Goal: Transaction & Acquisition: Purchase product/service

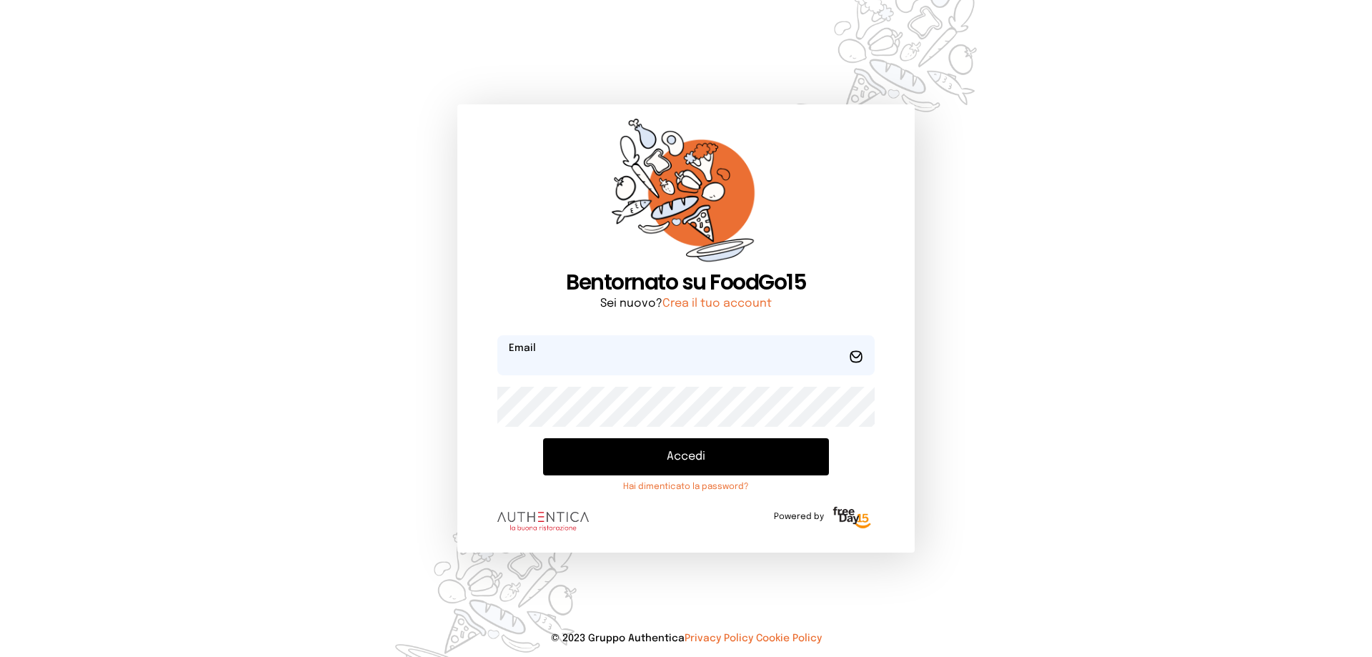
type input "**********"
click at [687, 455] on button "Accedi" at bounding box center [686, 456] width 286 height 37
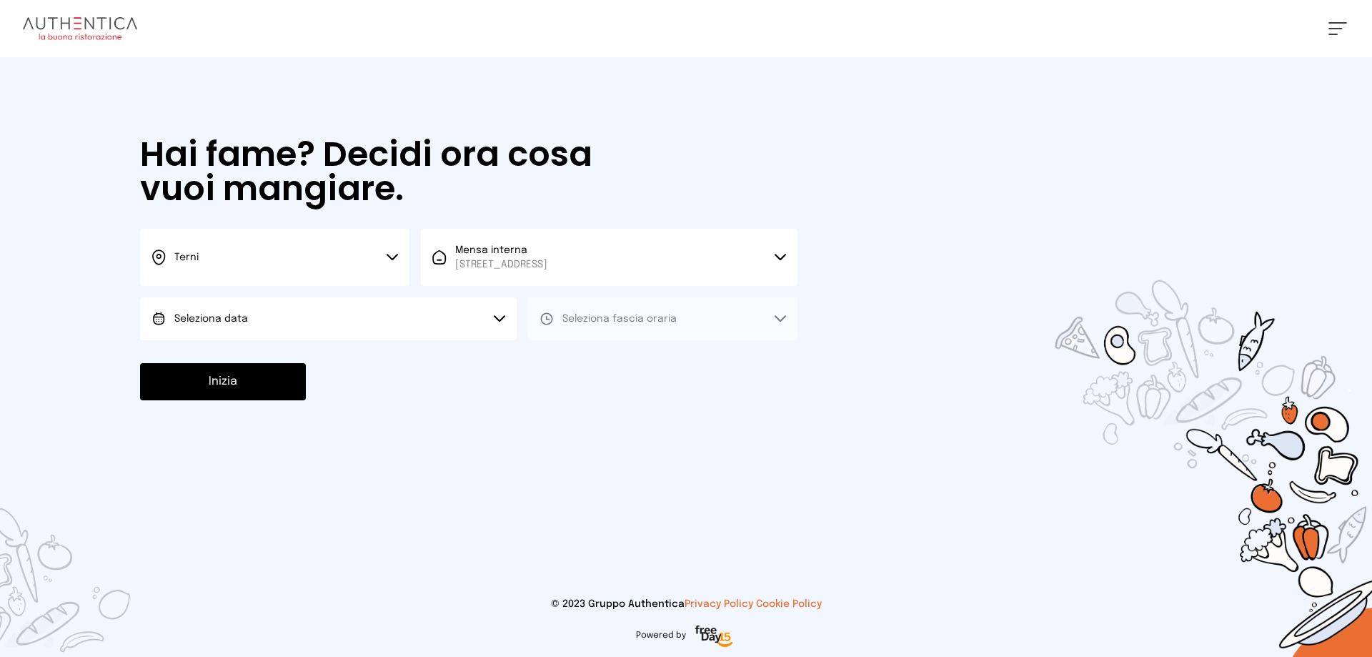
click at [394, 252] on button "Terni" at bounding box center [274, 257] width 269 height 57
click at [206, 302] on li "Terni" at bounding box center [274, 305] width 269 height 39
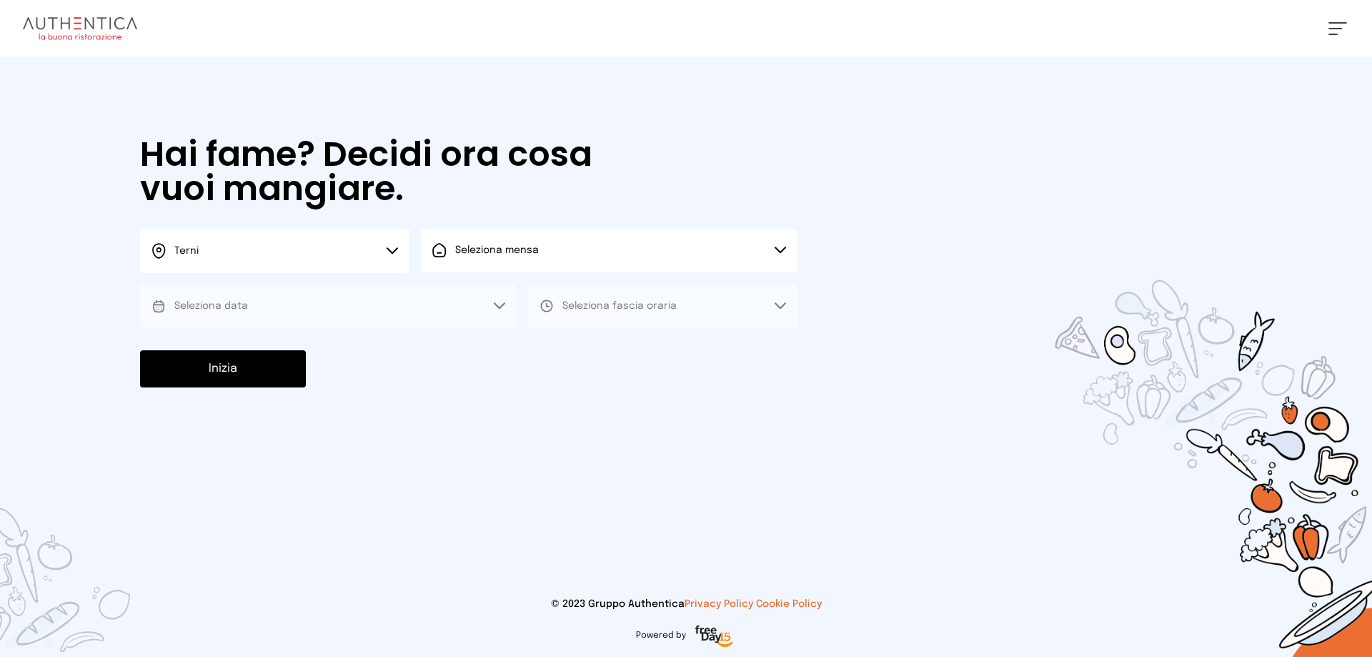
click at [781, 244] on button "Seleziona mensa" at bounding box center [609, 250] width 377 height 43
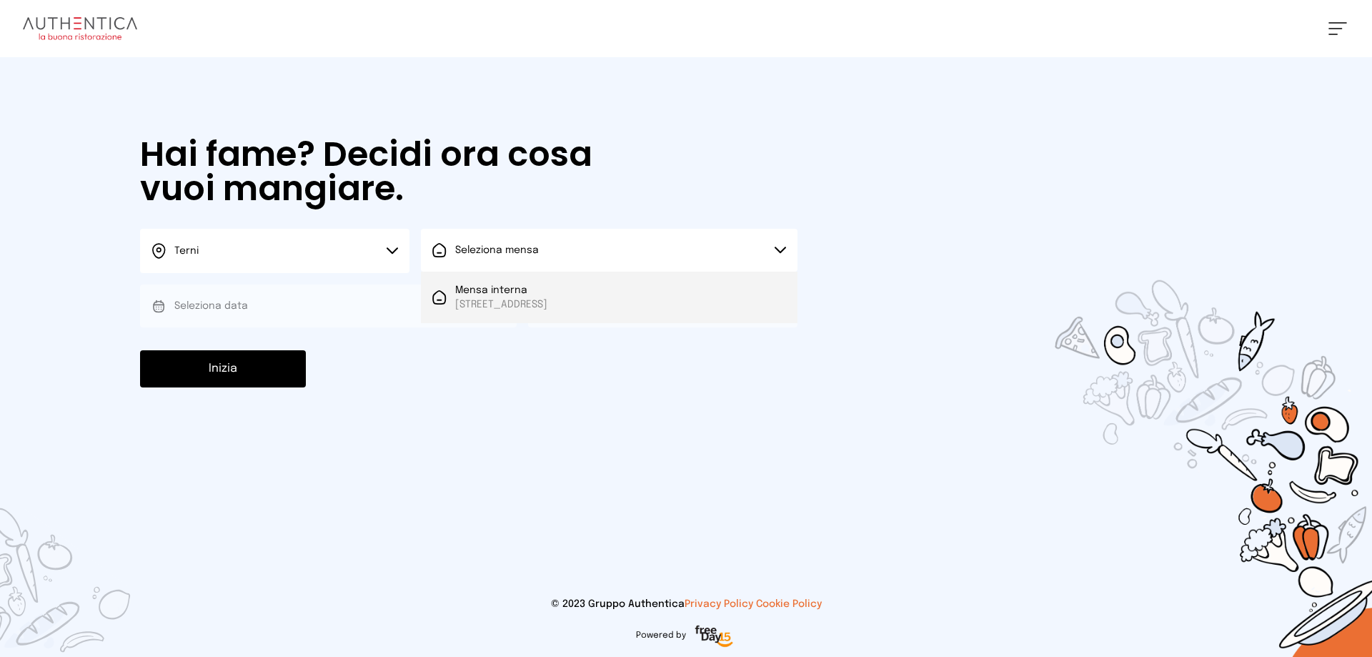
click at [548, 297] on span "[STREET_ADDRESS]" at bounding box center [501, 304] width 92 height 14
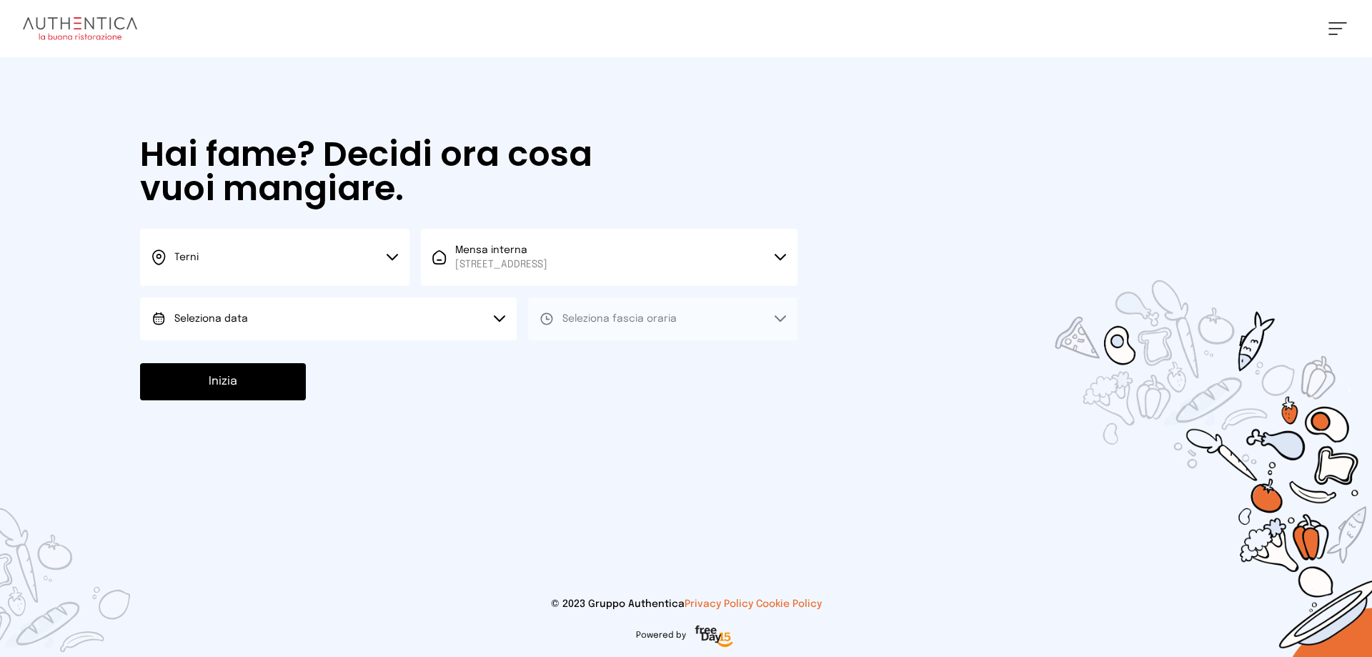
click at [495, 314] on button "Seleziona data" at bounding box center [328, 318] width 377 height 43
click at [241, 357] on span "[DATE], [DATE]" at bounding box center [209, 359] width 70 height 14
click at [782, 317] on icon at bounding box center [780, 318] width 11 height 7
click at [574, 355] on span "Pranzo" at bounding box center [580, 359] width 34 height 14
click at [267, 390] on button "Inizia" at bounding box center [223, 381] width 166 height 37
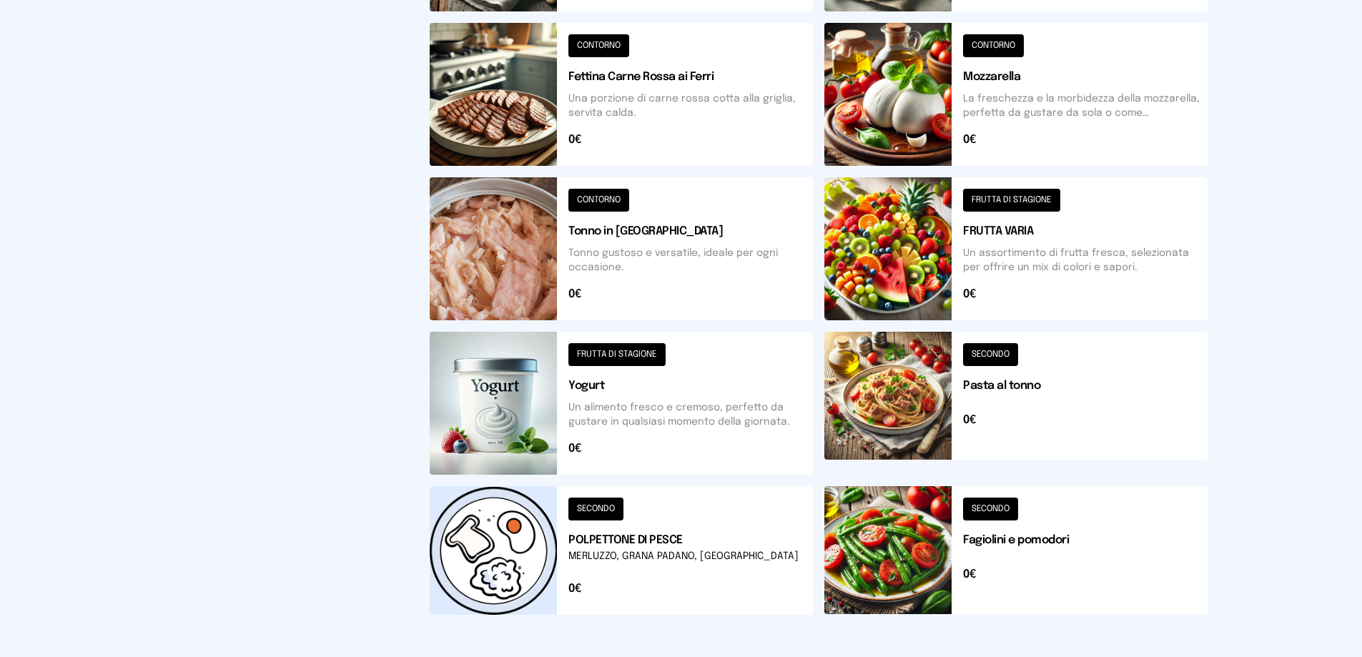
scroll to position [500, 0]
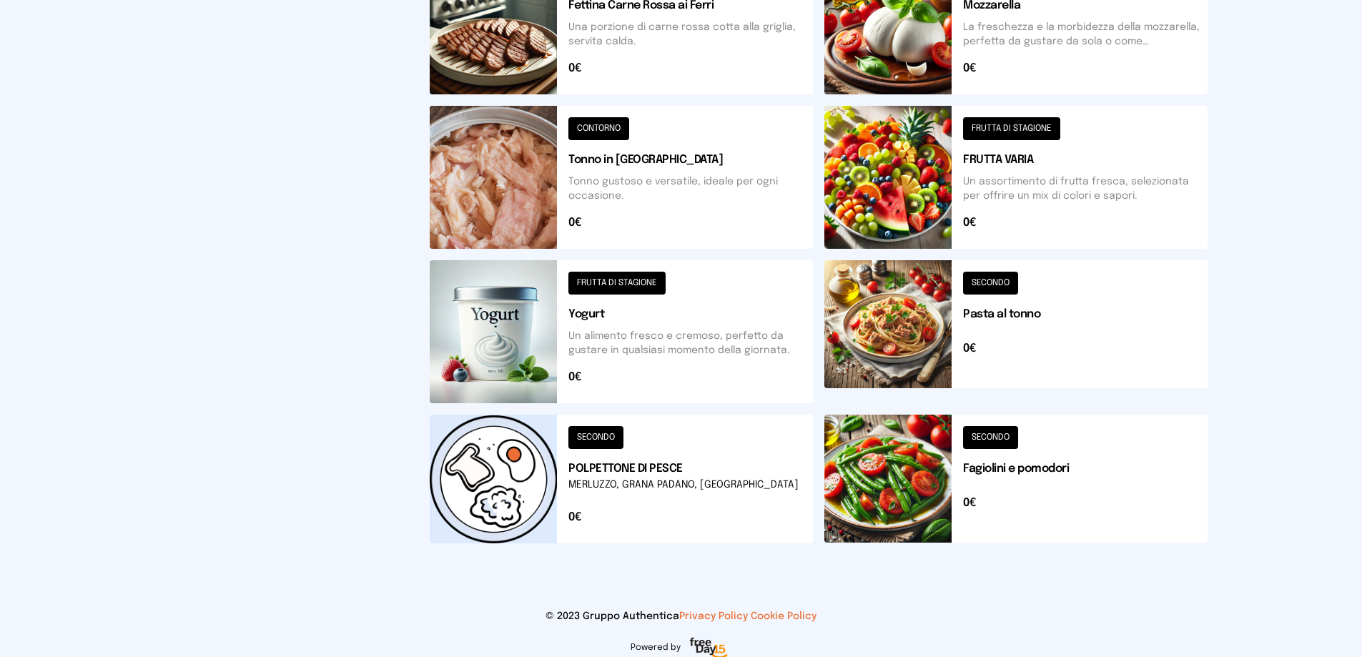
click at [979, 286] on button at bounding box center [1015, 331] width 383 height 143
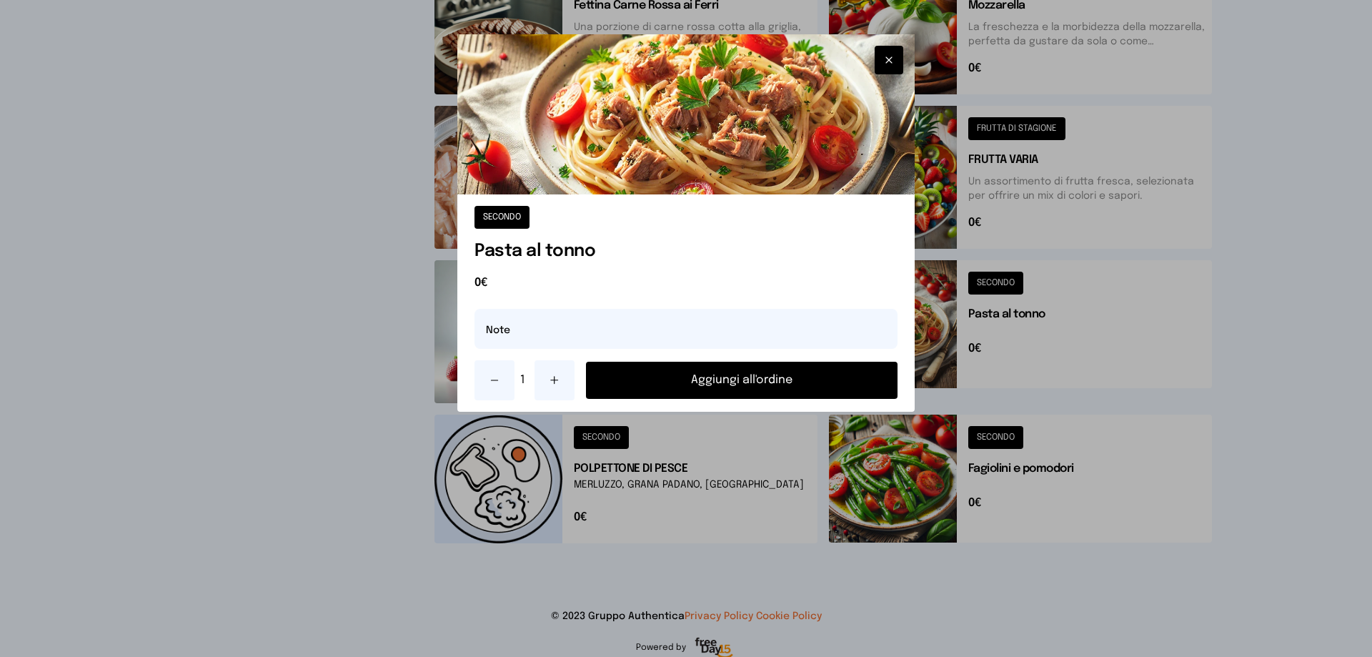
click at [734, 375] on button "Aggiungi all'ordine" at bounding box center [742, 380] width 312 height 37
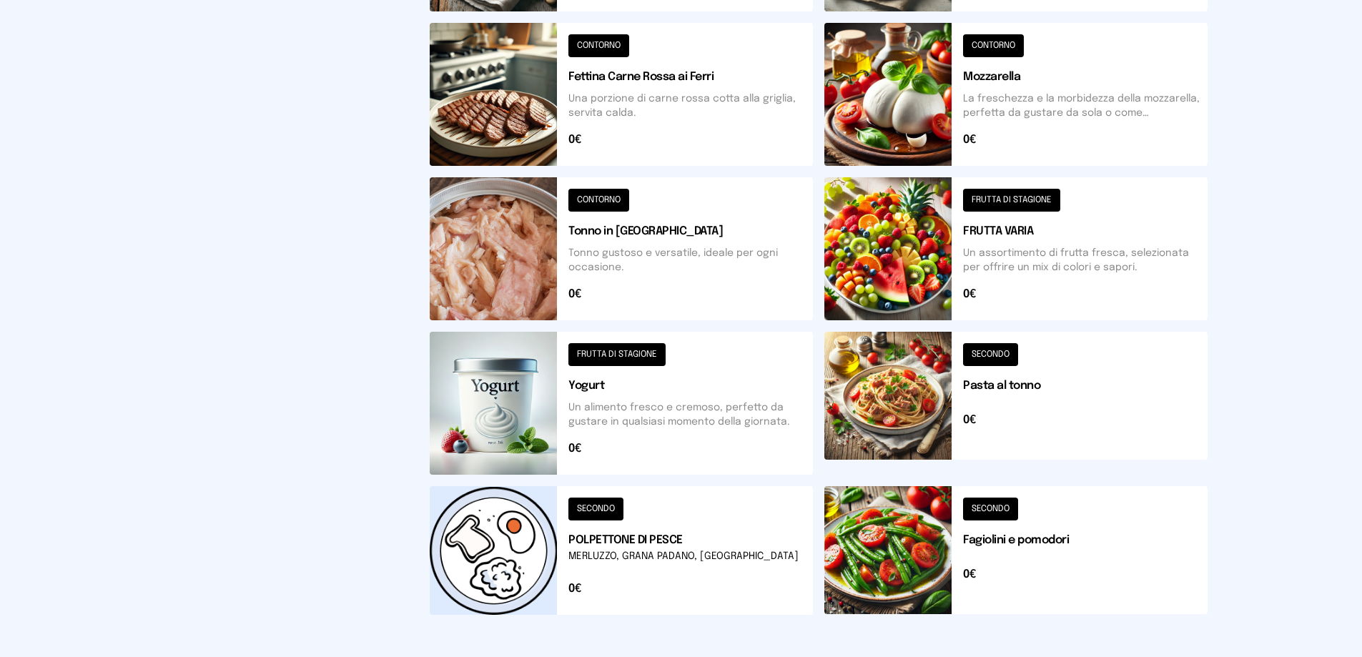
scroll to position [357, 0]
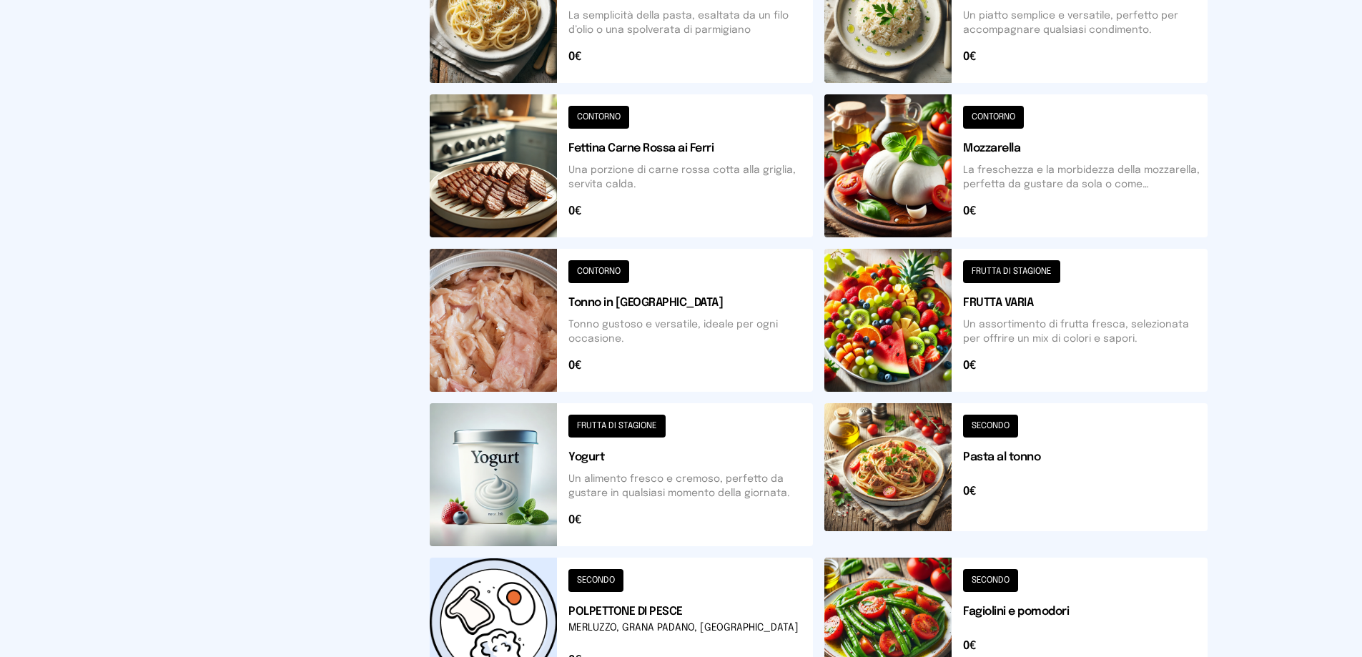
click at [986, 275] on button at bounding box center [1015, 320] width 383 height 143
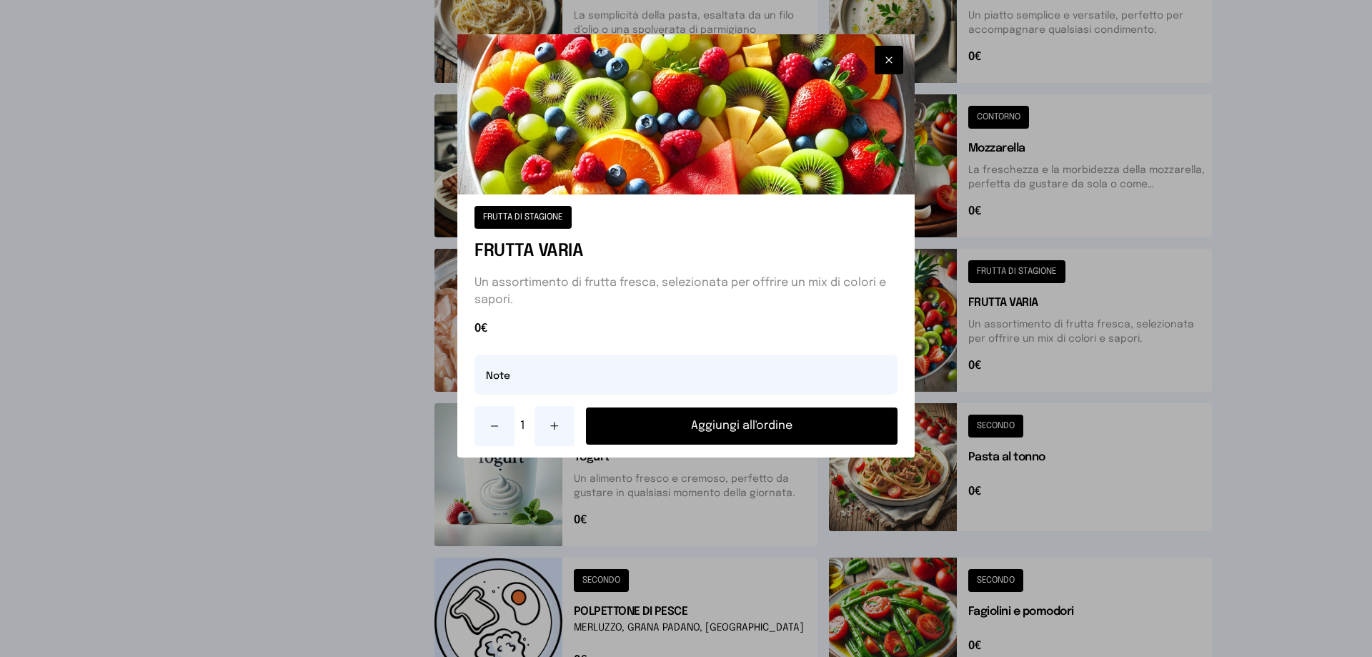
click at [758, 431] on button "Aggiungi all'ordine" at bounding box center [742, 425] width 312 height 37
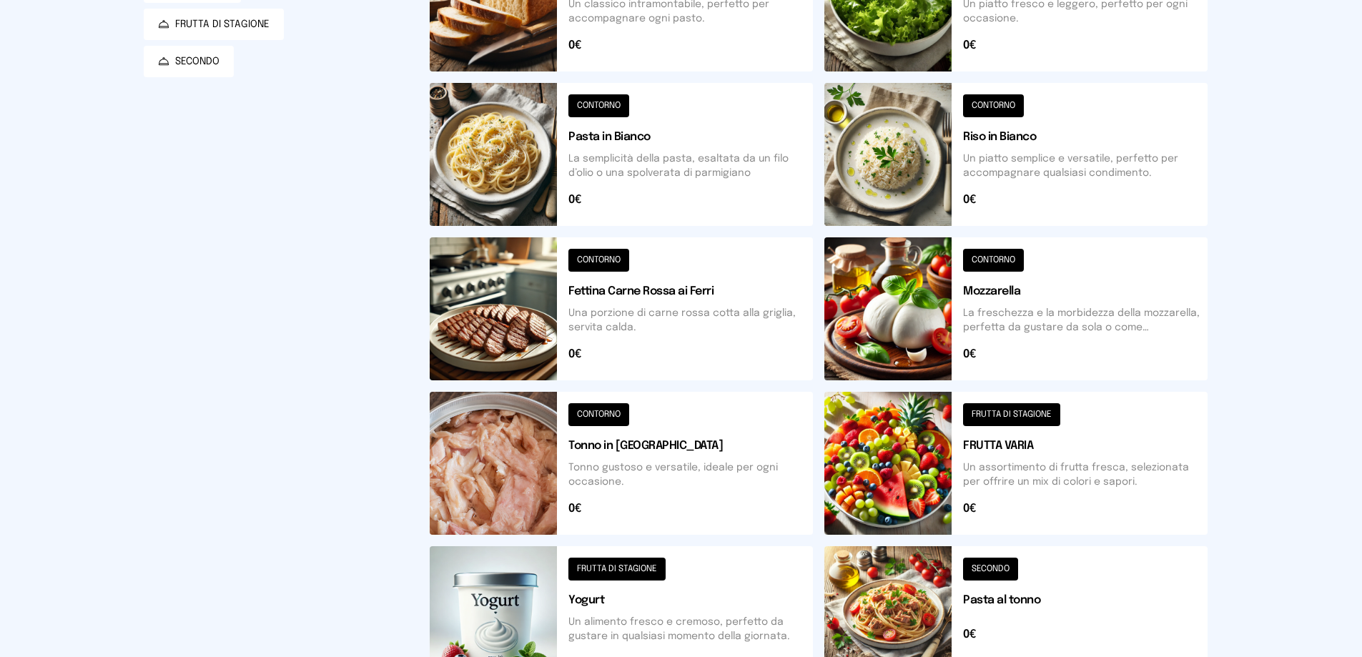
scroll to position [143, 0]
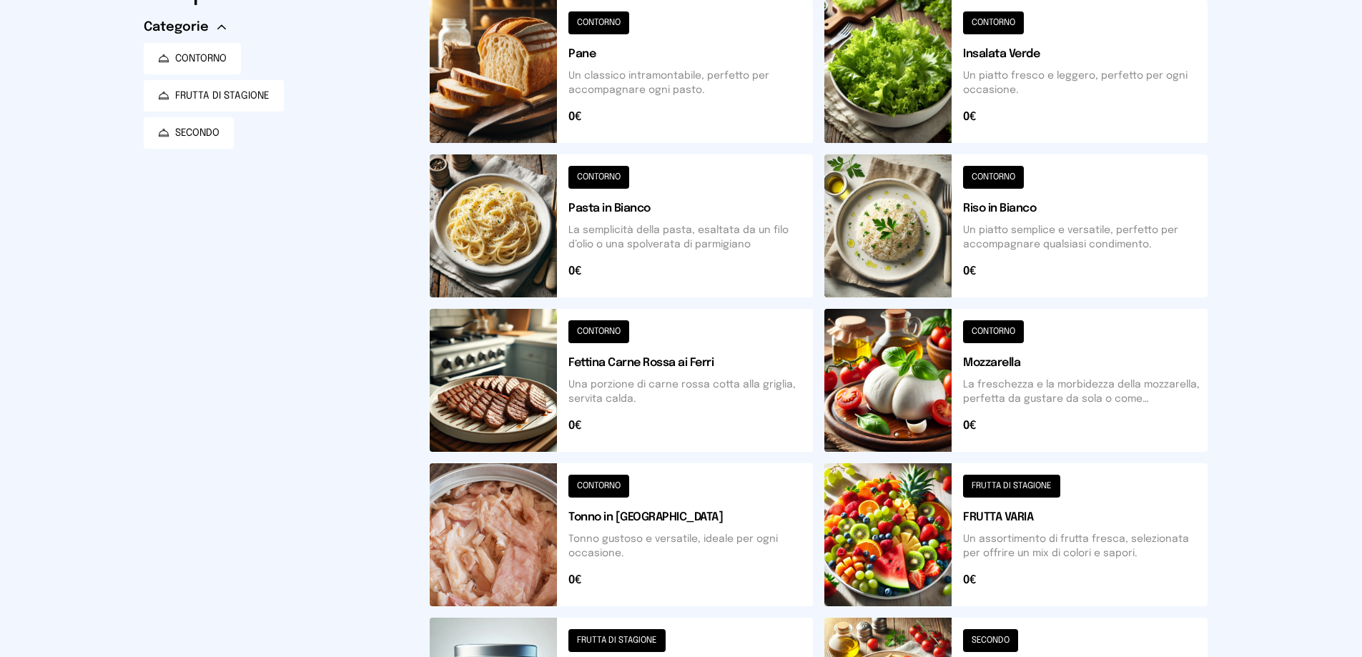
click at [595, 21] on button at bounding box center [621, 71] width 383 height 143
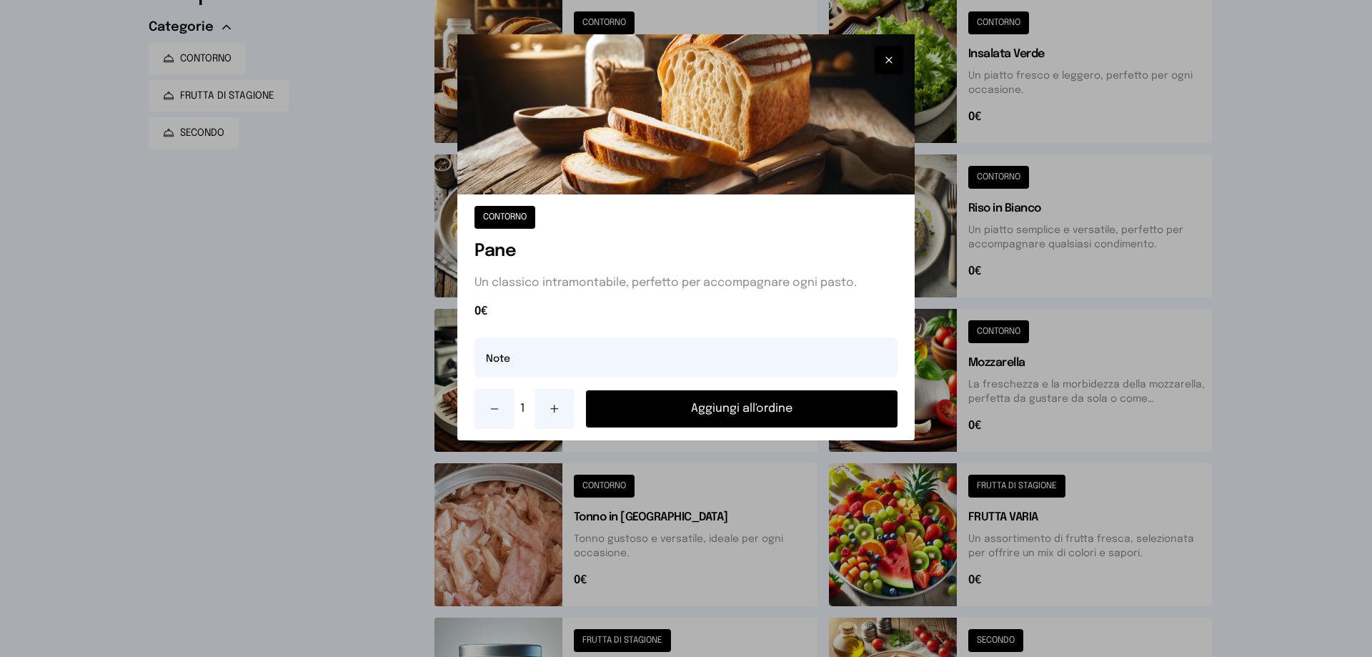
click at [736, 404] on button "Aggiungi all'ordine" at bounding box center [742, 408] width 312 height 37
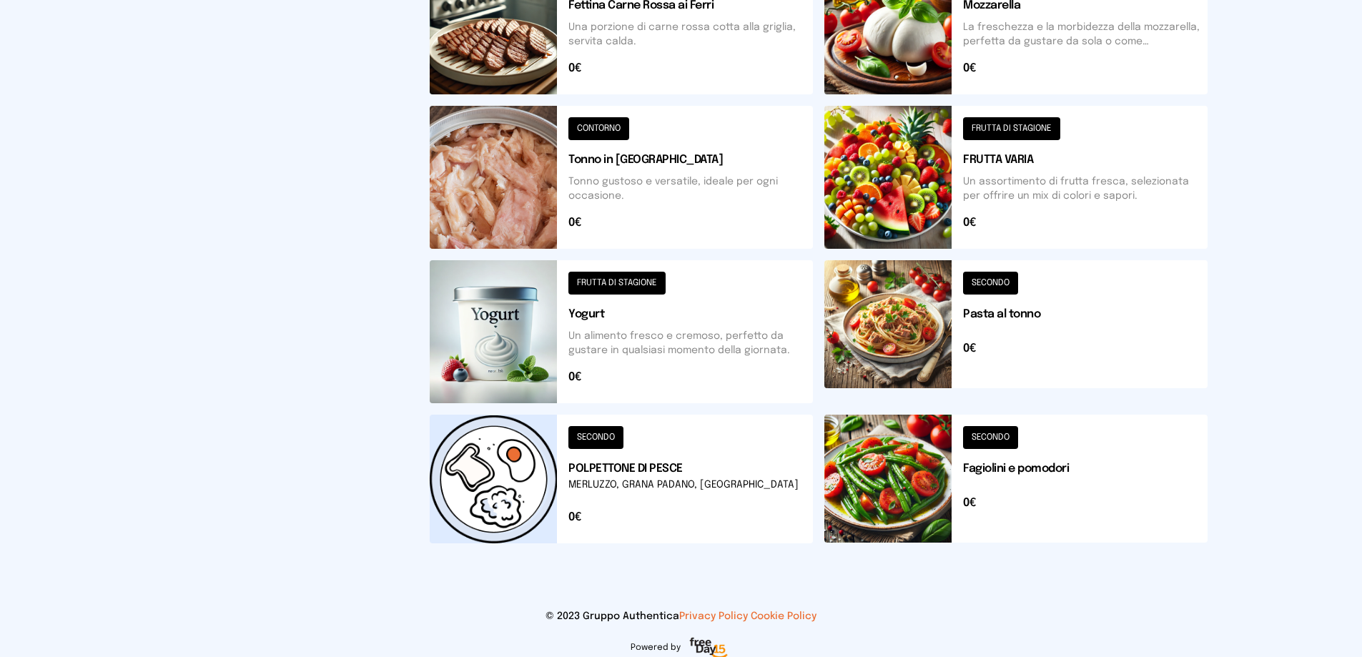
scroll to position [513, 0]
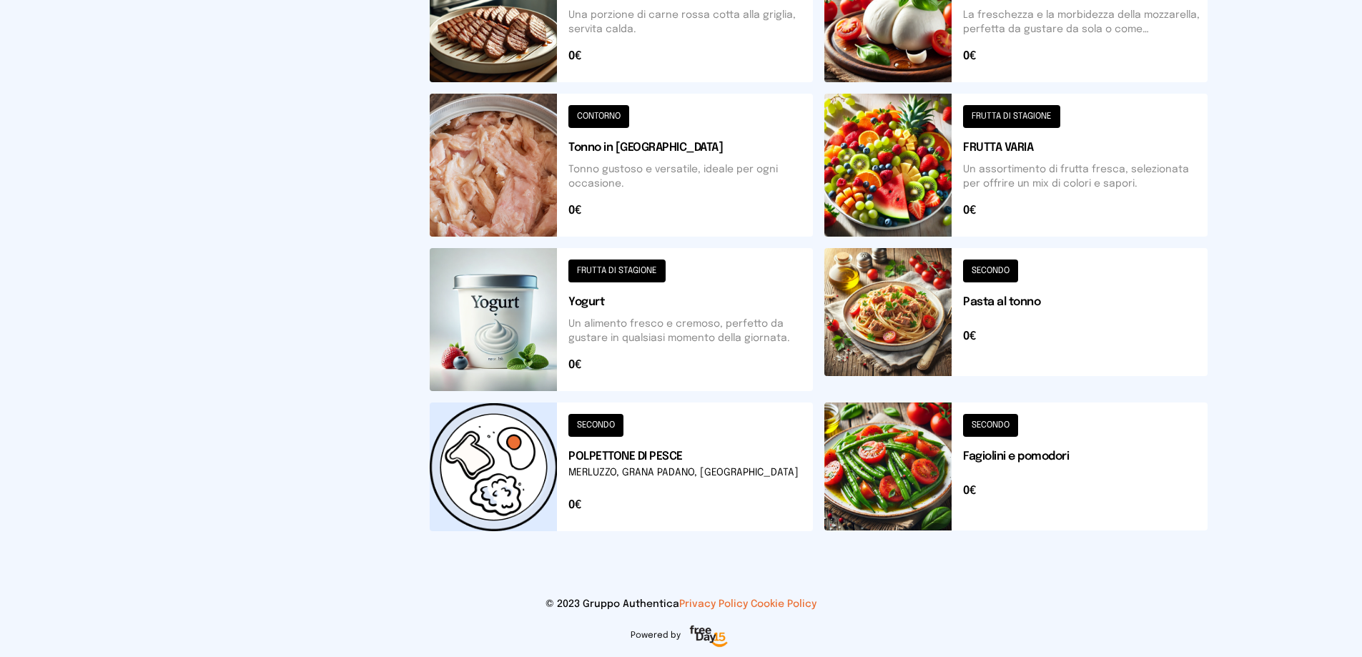
click at [879, 478] on button at bounding box center [1015, 466] width 383 height 129
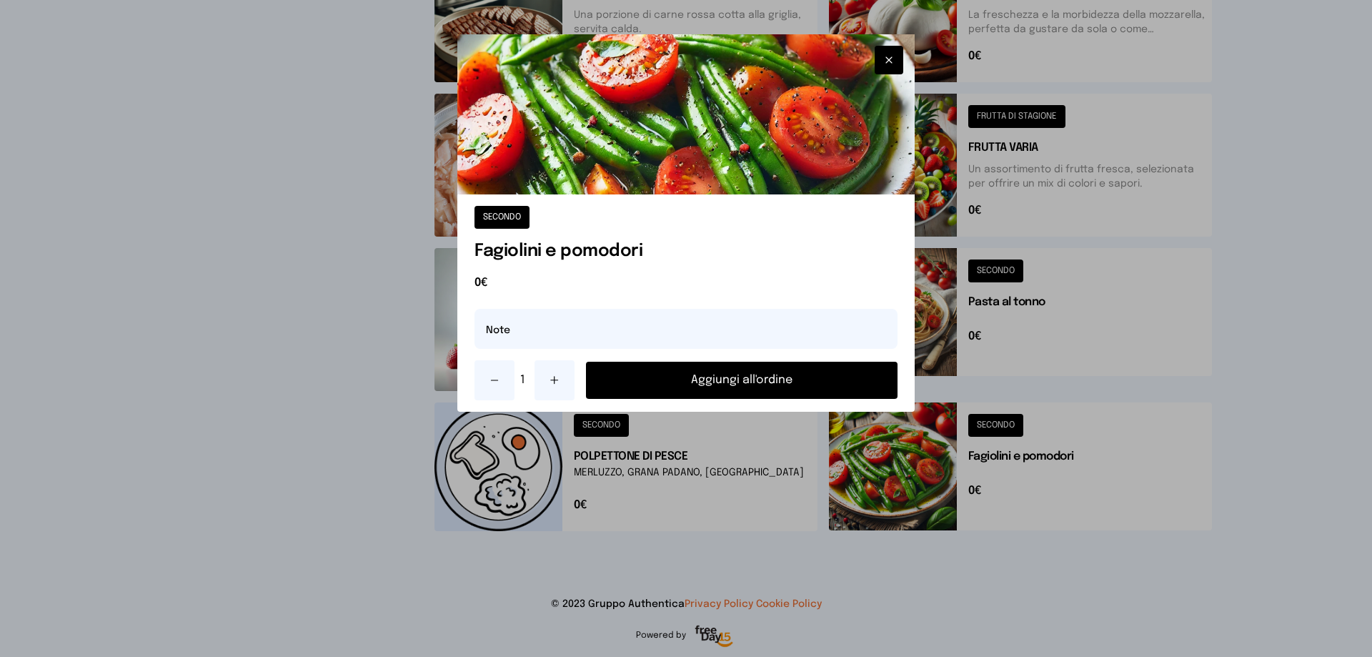
click at [760, 375] on button "Aggiungi all'ordine" at bounding box center [742, 380] width 312 height 37
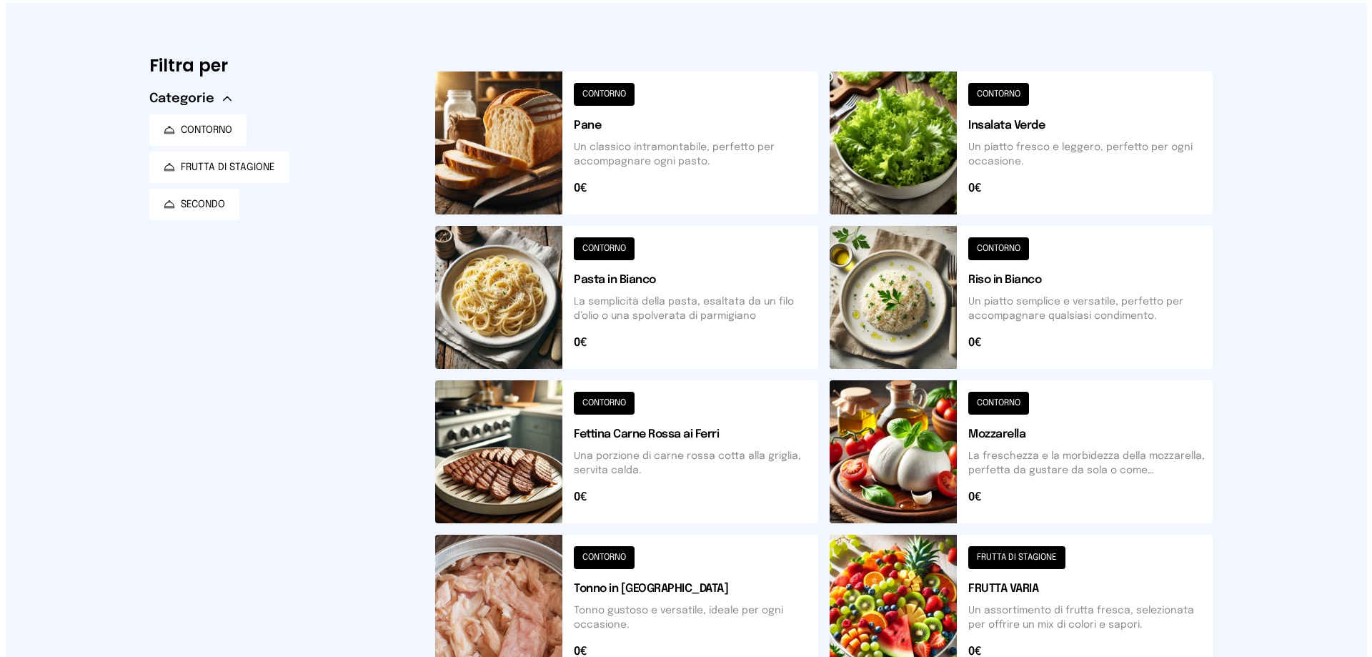
scroll to position [0, 0]
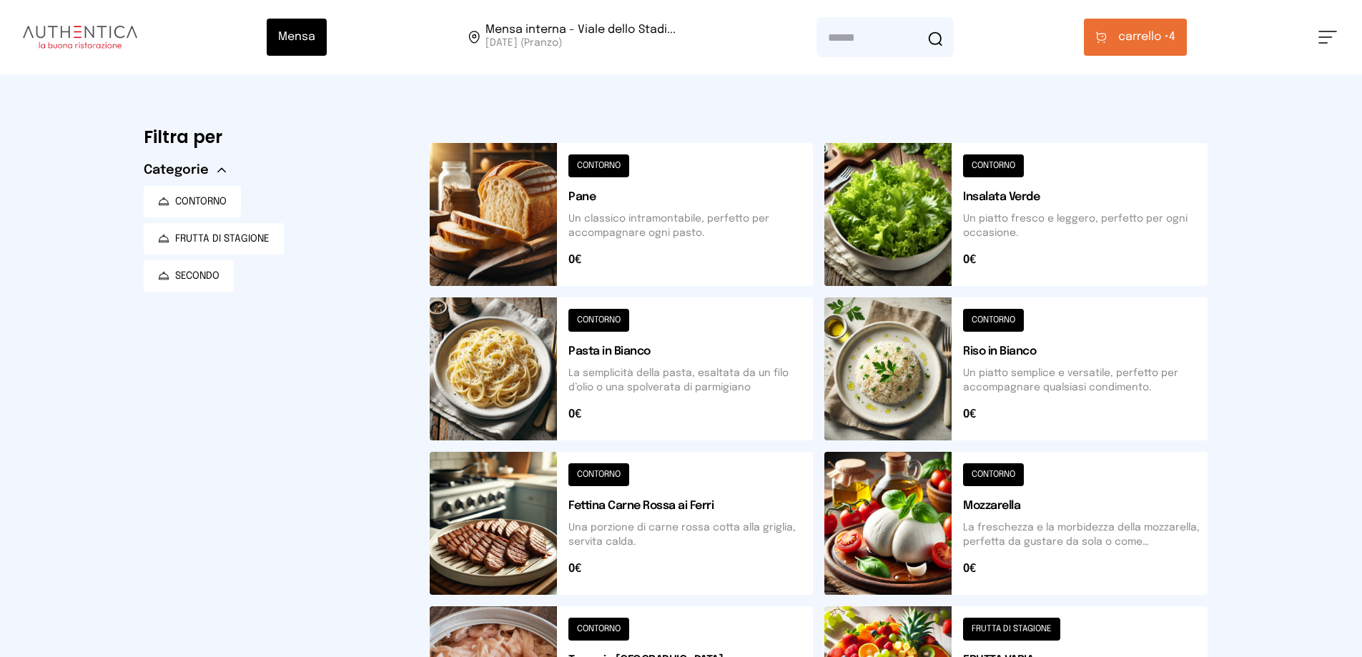
click at [1179, 38] on button "carrello • 4" at bounding box center [1135, 37] width 103 height 37
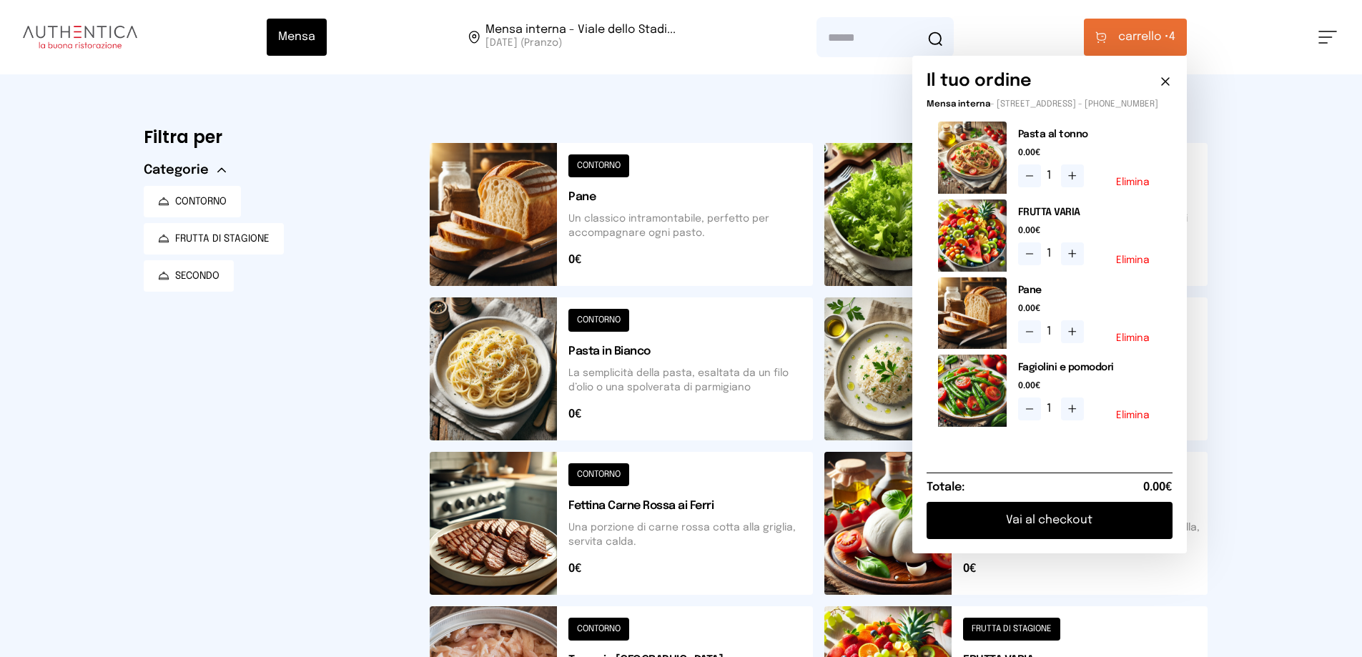
click at [1130, 535] on button "Vai al checkout" at bounding box center [1049, 520] width 246 height 37
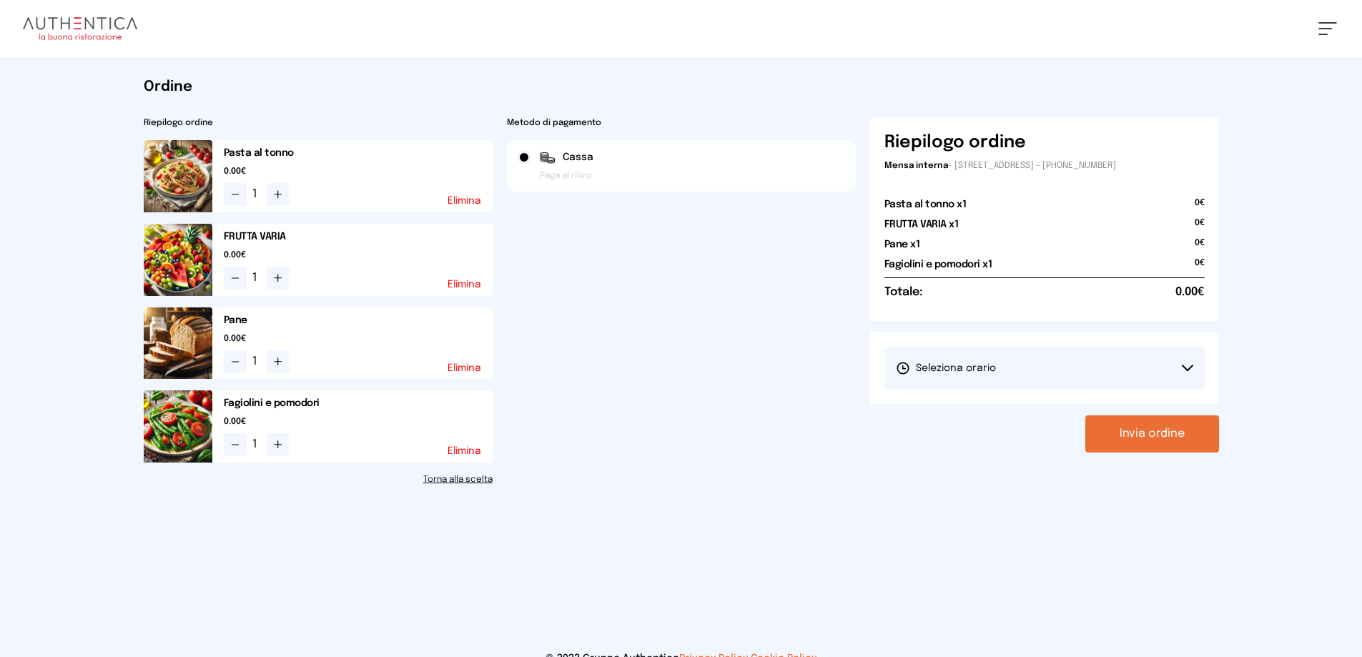
click at [1187, 365] on icon at bounding box center [1187, 368] width 11 height 7
click at [976, 404] on span "1° Turno (13:00 - 15:00)" at bounding box center [950, 408] width 108 height 14
click at [1167, 435] on button "Invia ordine" at bounding box center [1152, 433] width 134 height 37
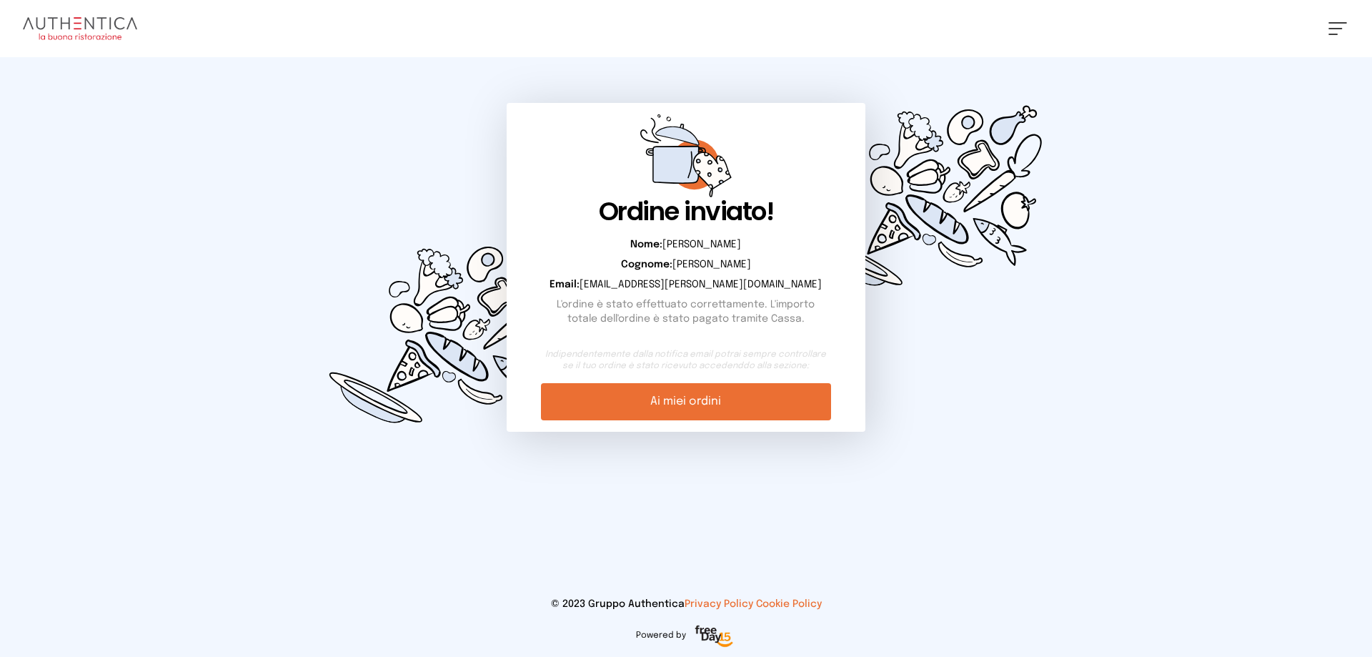
click at [664, 398] on link "Ai miei ordini" at bounding box center [686, 401] width 290 height 37
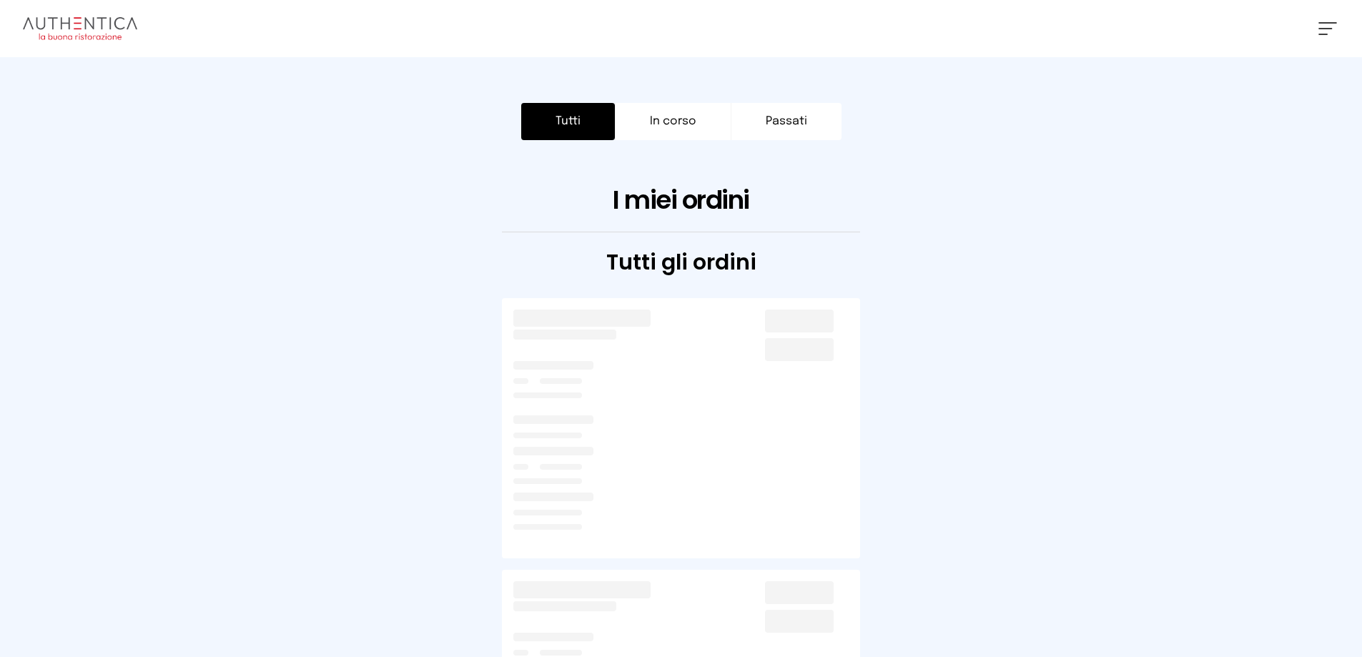
click at [556, 124] on button "Tutti" at bounding box center [568, 121] width 94 height 37
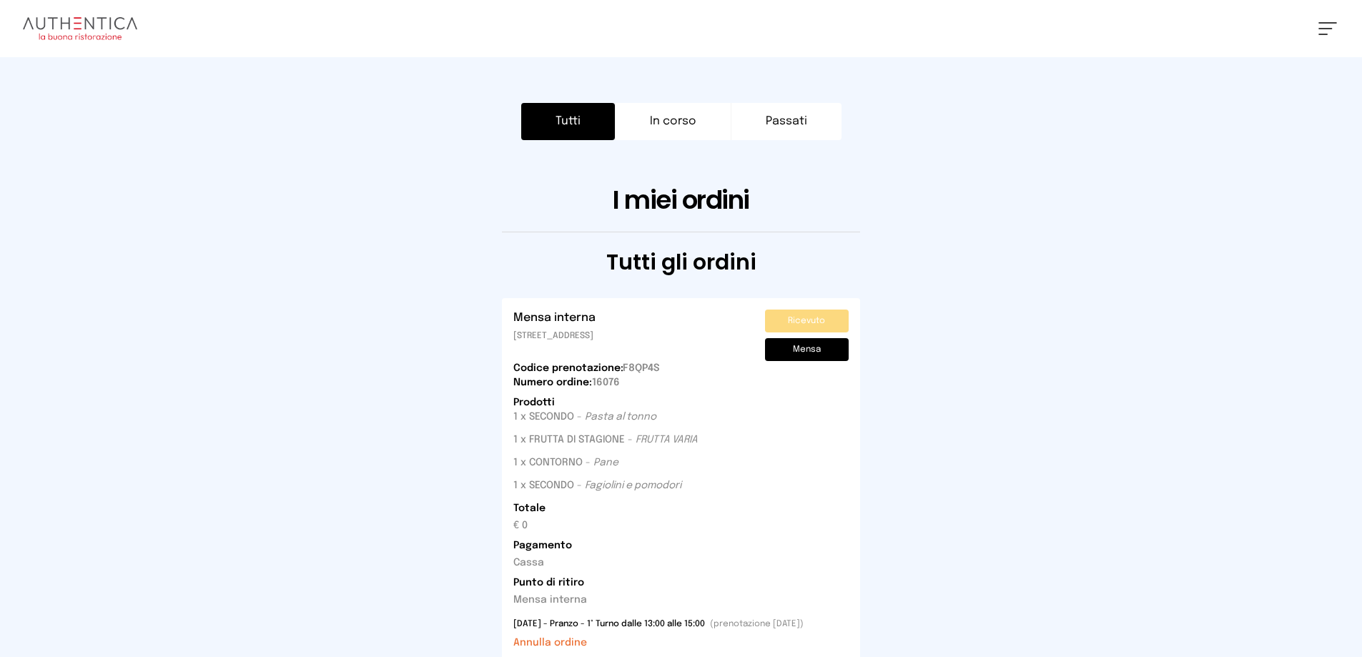
click at [1328, 22] on span at bounding box center [1327, 22] width 19 height 1
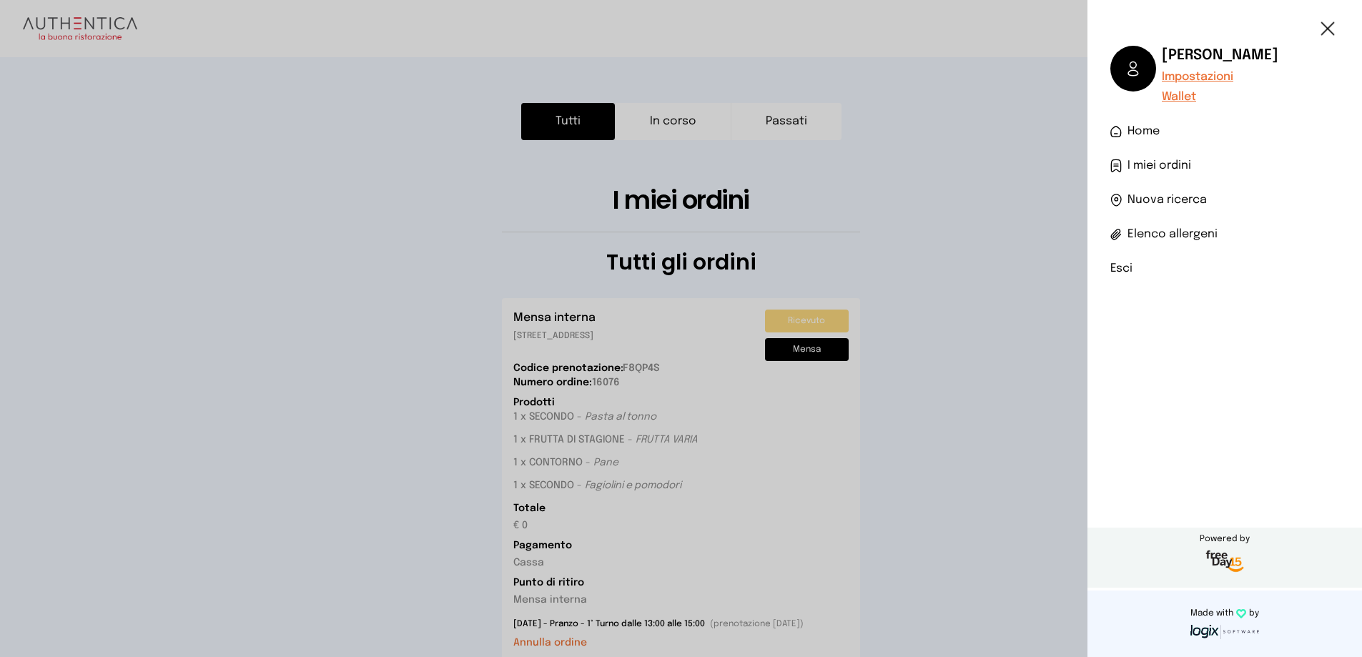
click at [1117, 264] on li "Esci" at bounding box center [1224, 268] width 229 height 17
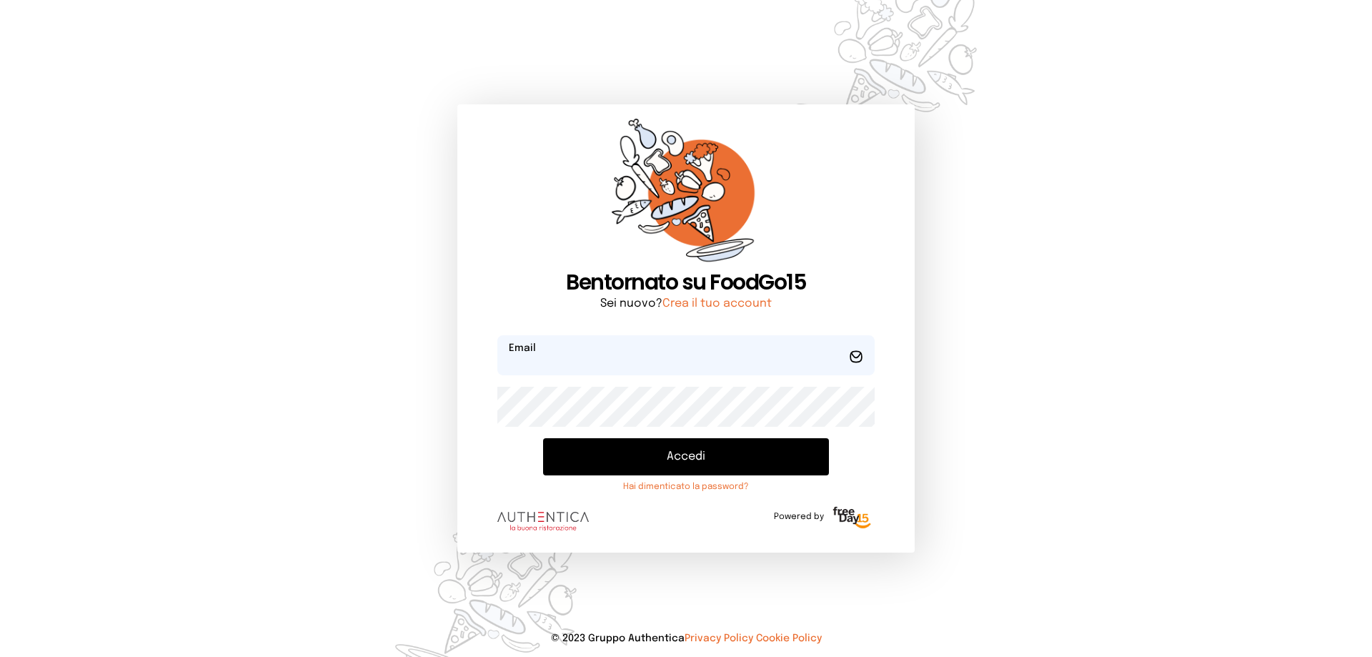
type input "**********"
